Goal: Information Seeking & Learning: Learn about a topic

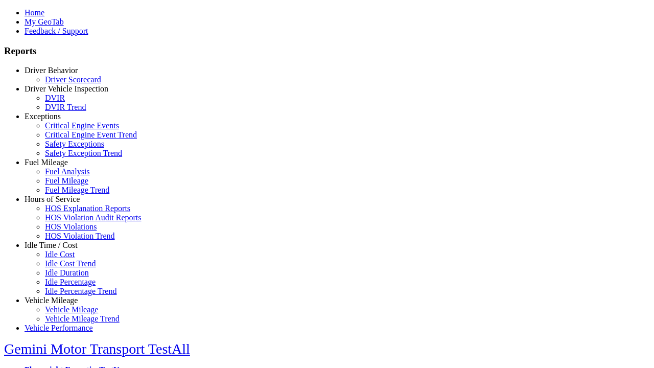
click at [59, 203] on link "Hours of Service" at bounding box center [52, 199] width 55 height 9
click at [66, 240] on link "HOS Violation Trend" at bounding box center [80, 235] width 70 height 9
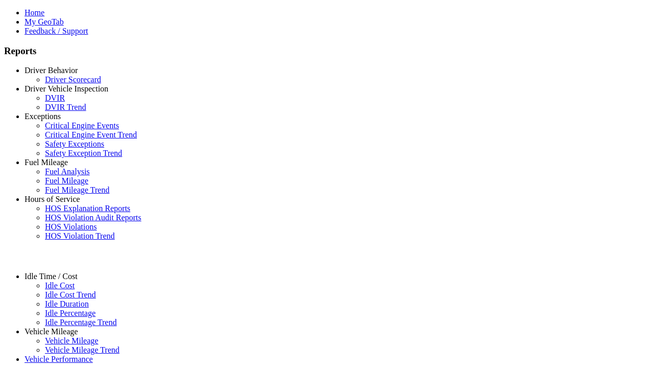
select select "**********"
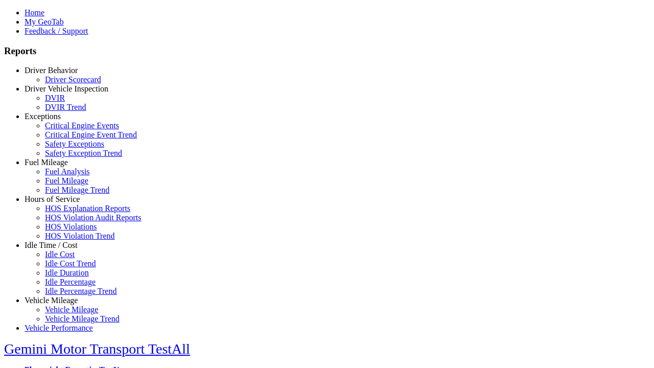
type input "**********"
